Goal: Task Accomplishment & Management: Use online tool/utility

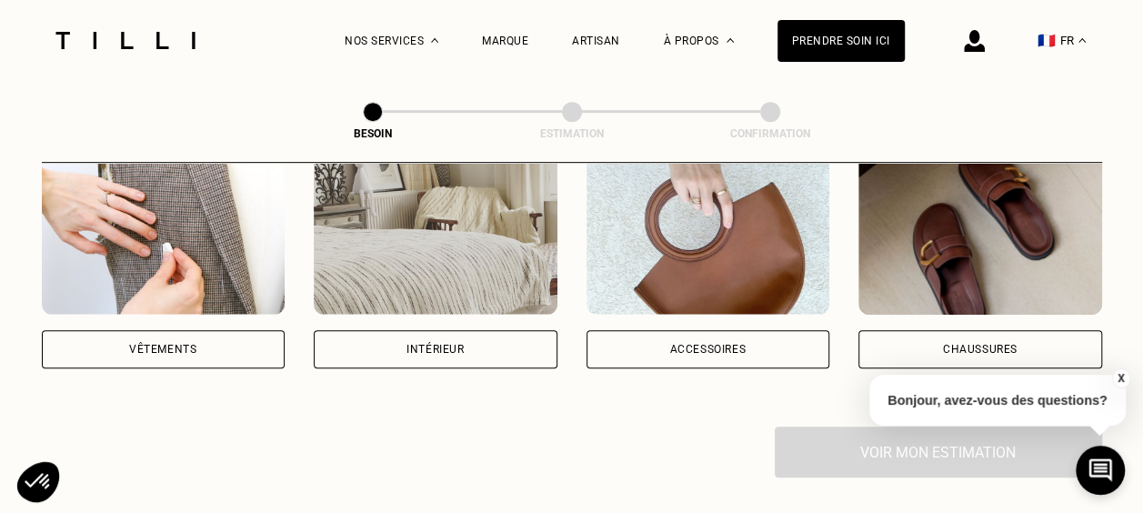
scroll to position [336, 0]
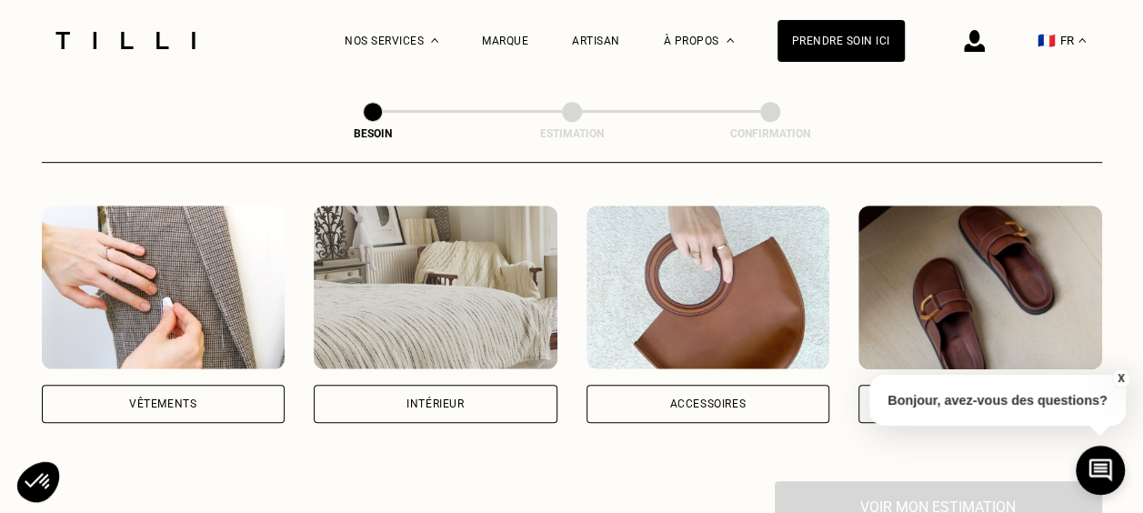
click at [133, 385] on div "Vêtements" at bounding box center [164, 404] width 244 height 38
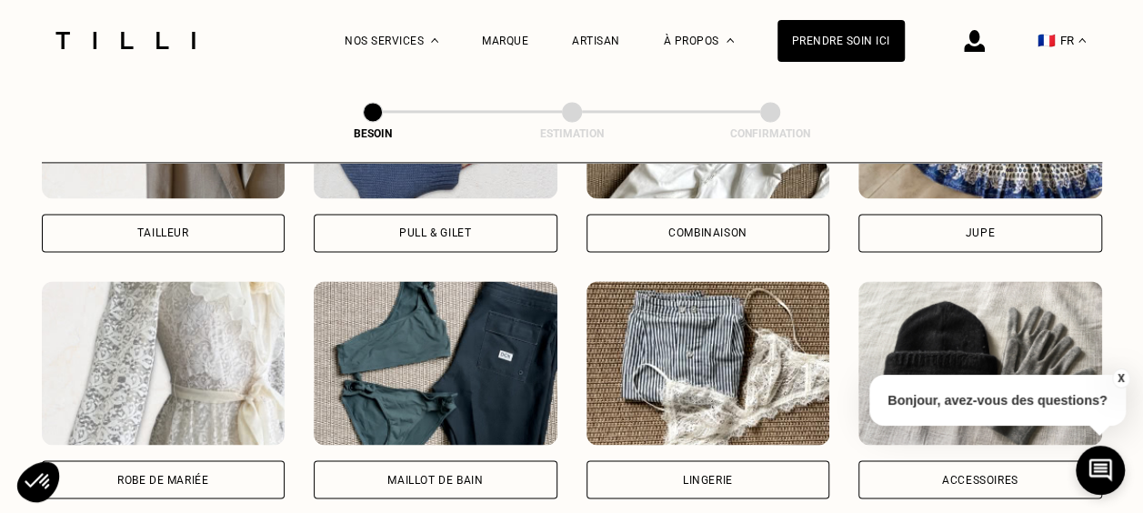
scroll to position [1335, 0]
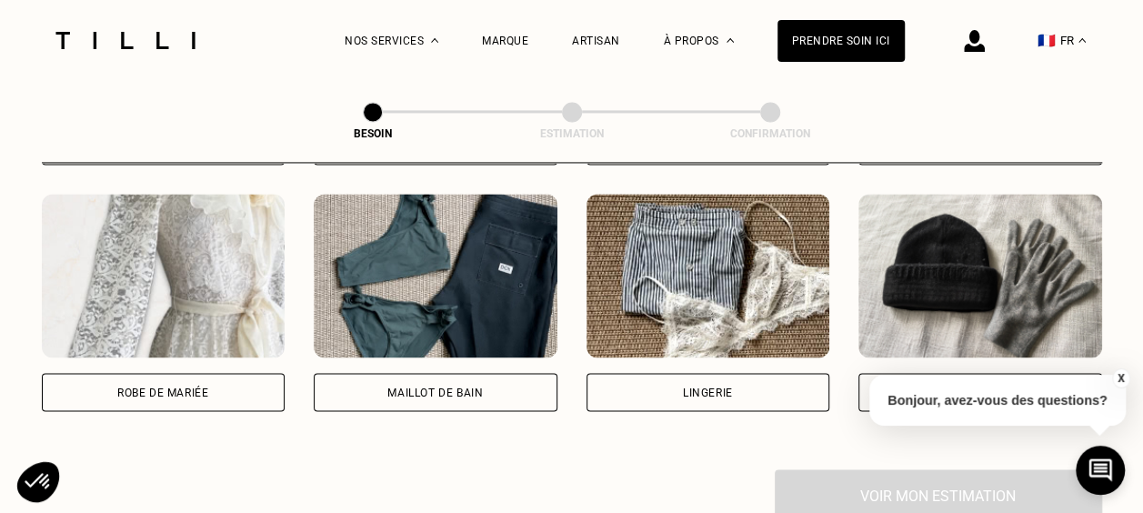
click at [681, 373] on div "Lingerie" at bounding box center [708, 392] width 244 height 38
select select "FR"
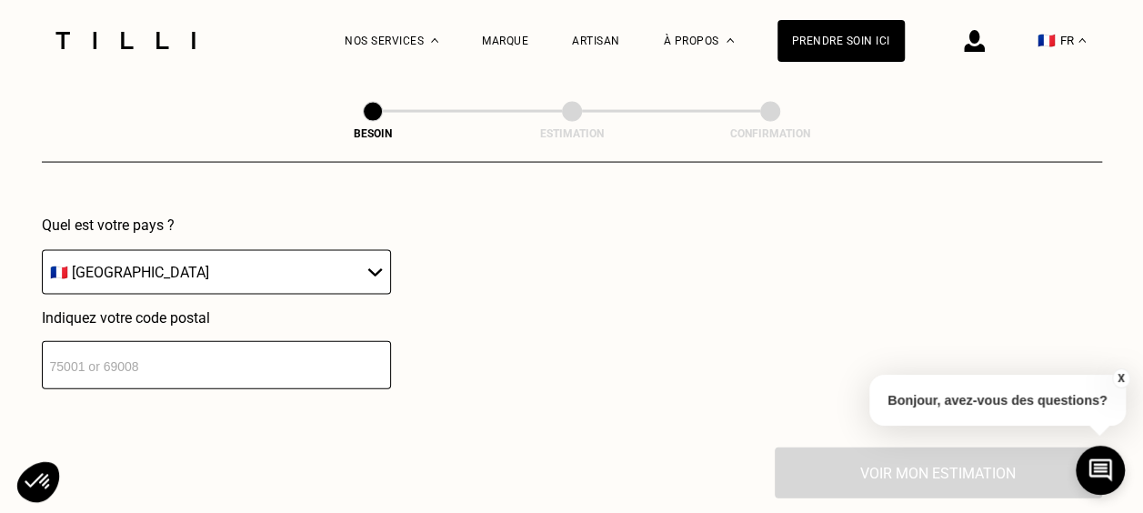
scroll to position [1852, 0]
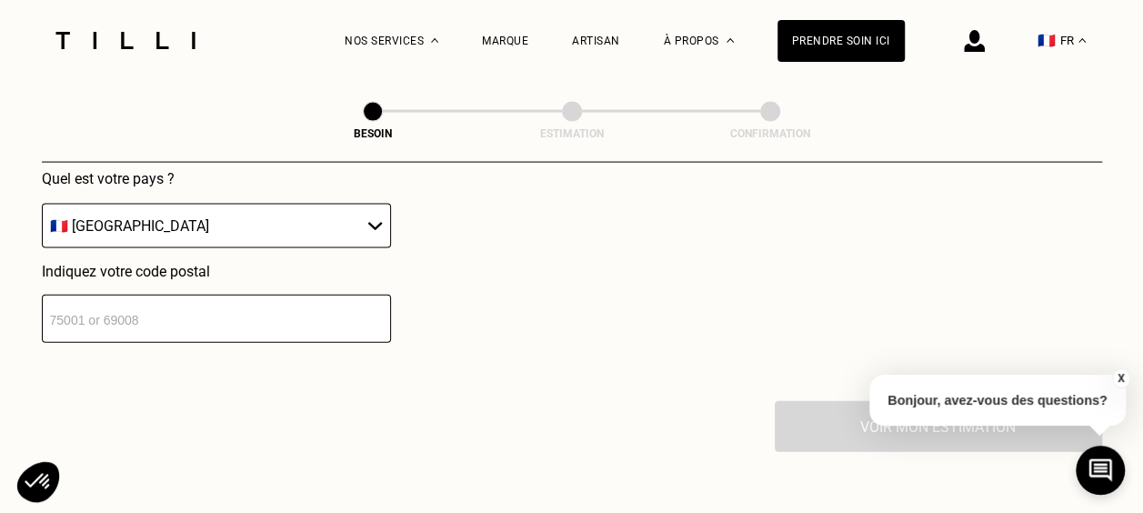
click at [169, 302] on input "number" at bounding box center [216, 319] width 349 height 48
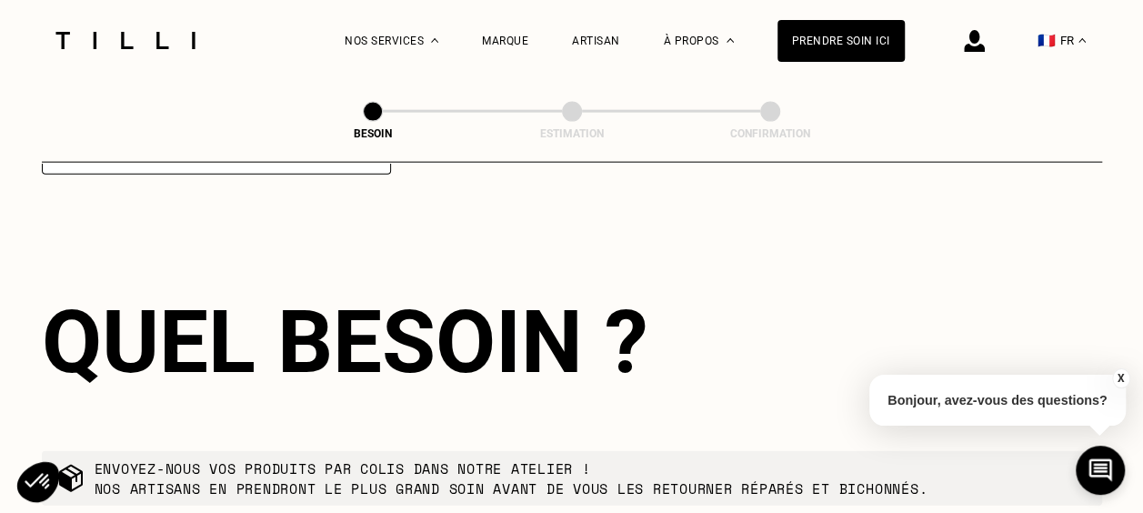
scroll to position [2033, 0]
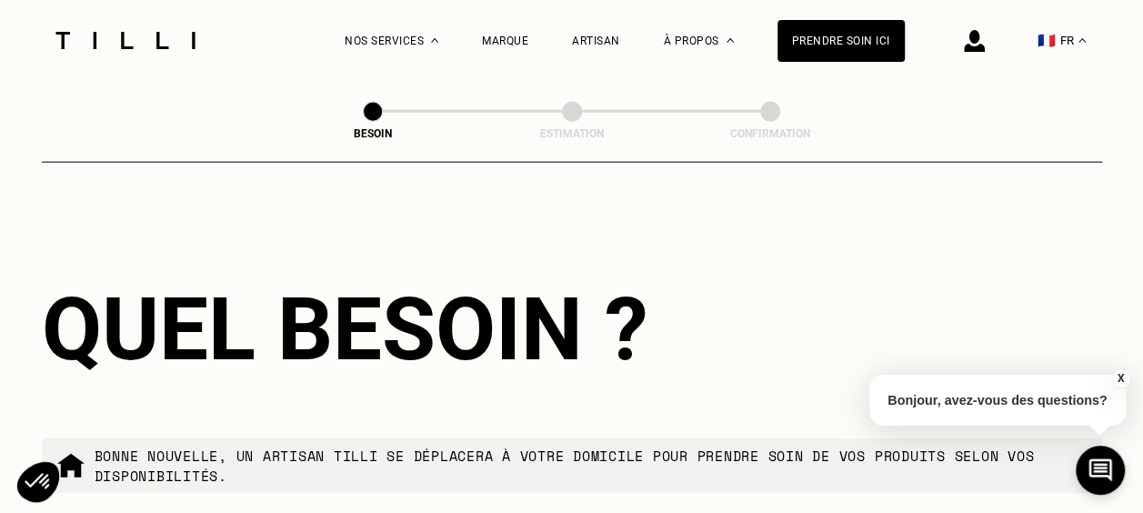
type input "67000"
click at [1120, 382] on button "X" at bounding box center [1120, 378] width 18 height 20
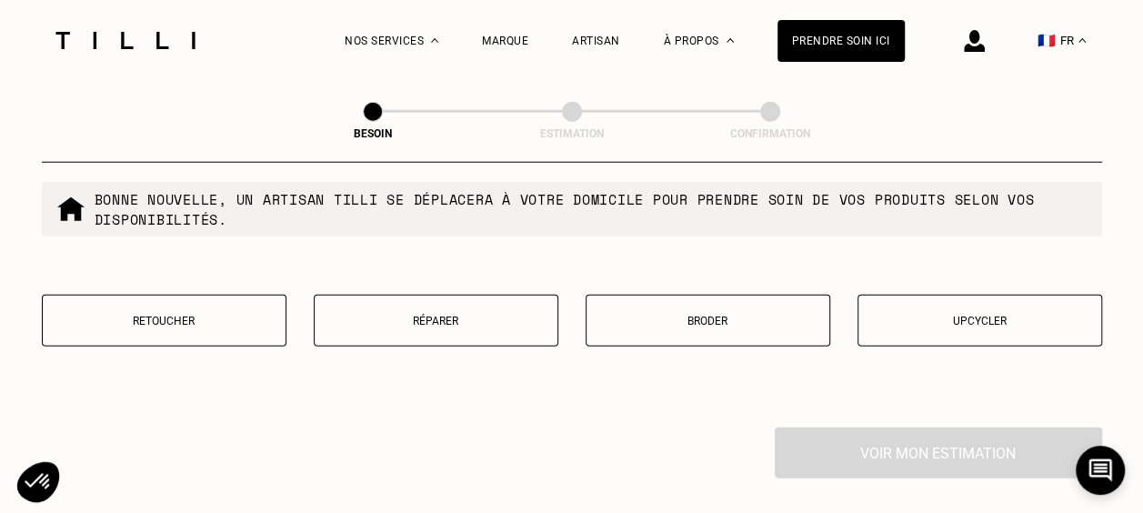
scroll to position [2294, 0]
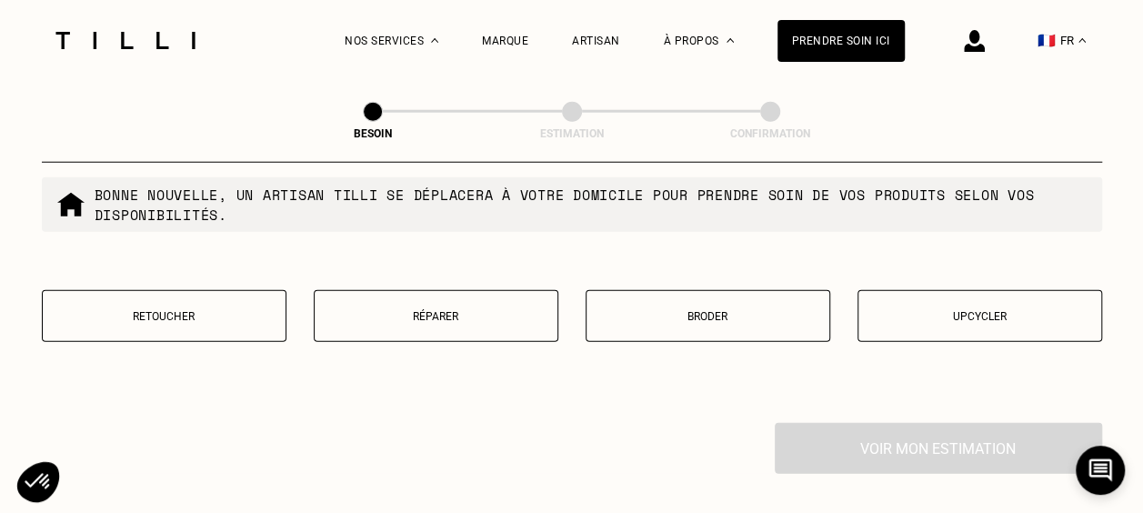
click at [418, 311] on button "Réparer" at bounding box center [436, 316] width 245 height 52
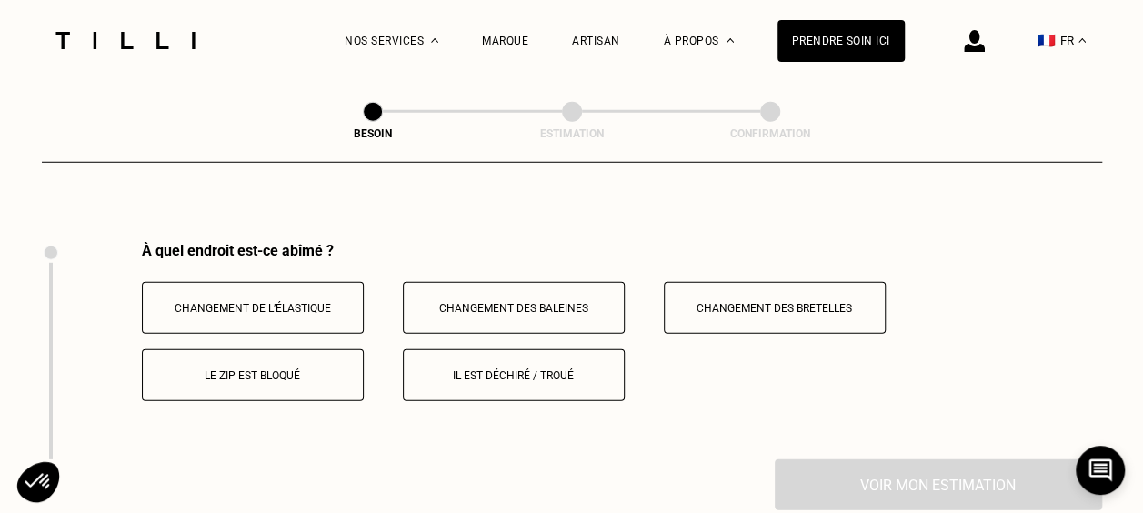
scroll to position [2500, 0]
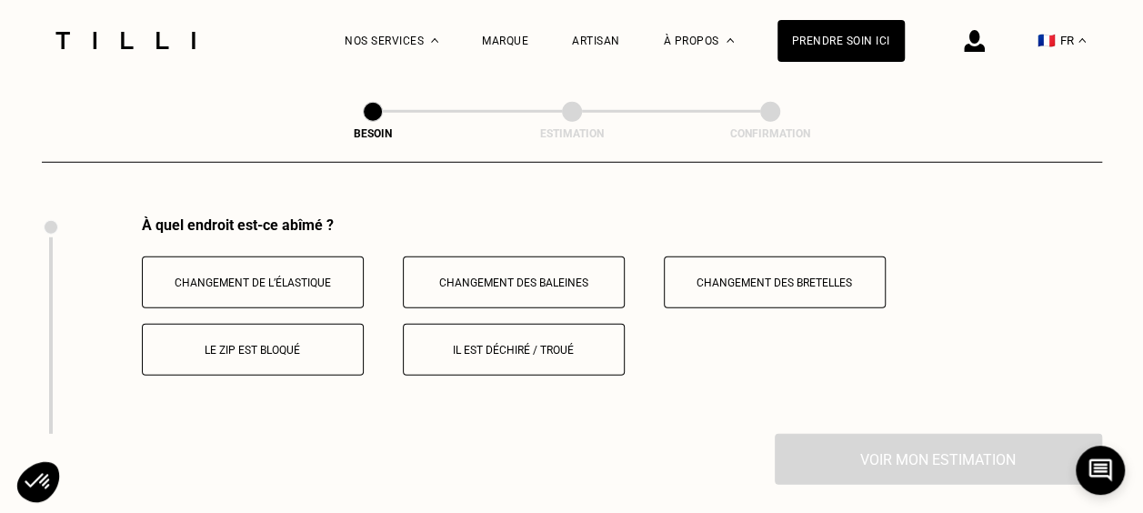
click at [251, 276] on p "Changement de l’élastique" at bounding box center [253, 282] width 202 height 13
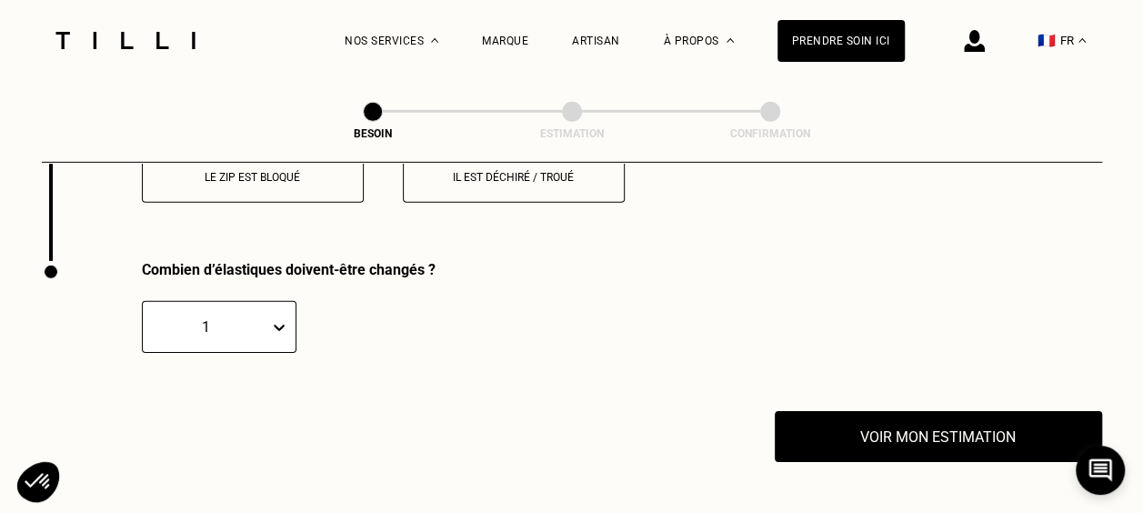
scroll to position [2717, 0]
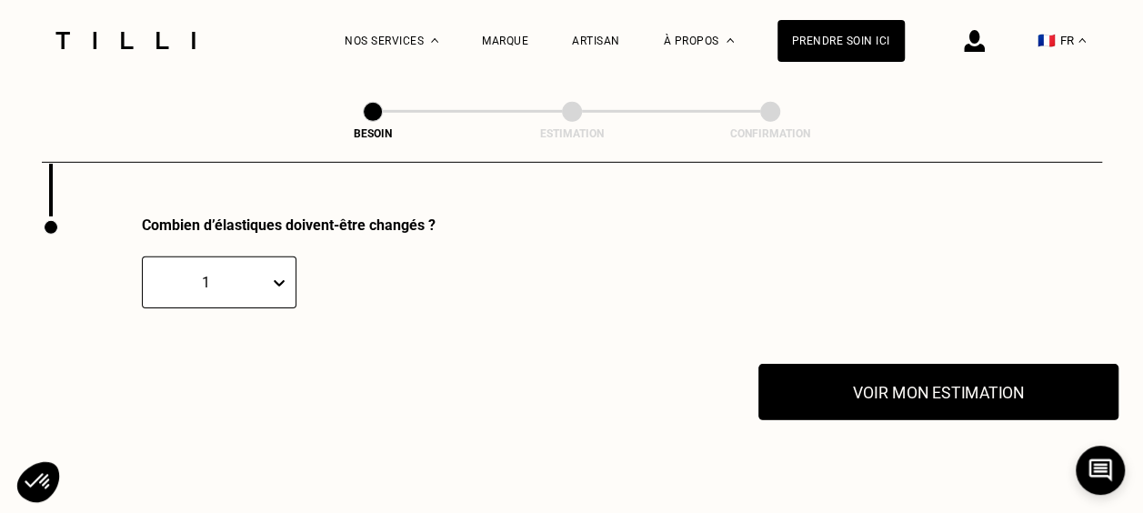
click at [903, 375] on button "Voir mon estimation" at bounding box center [938, 392] width 360 height 56
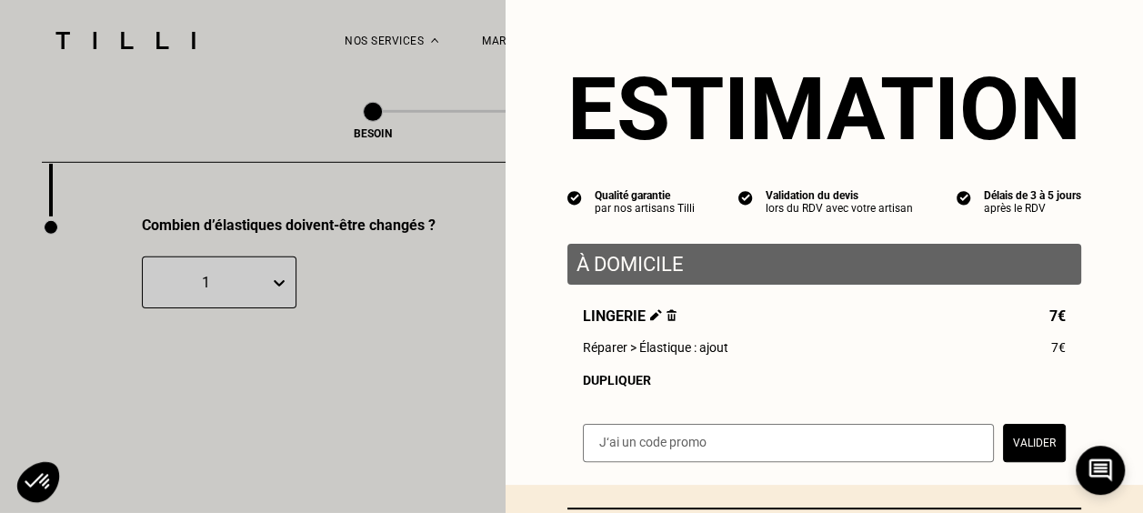
click at [666, 321] on img at bounding box center [671, 315] width 10 height 12
